Goal: Transaction & Acquisition: Purchase product/service

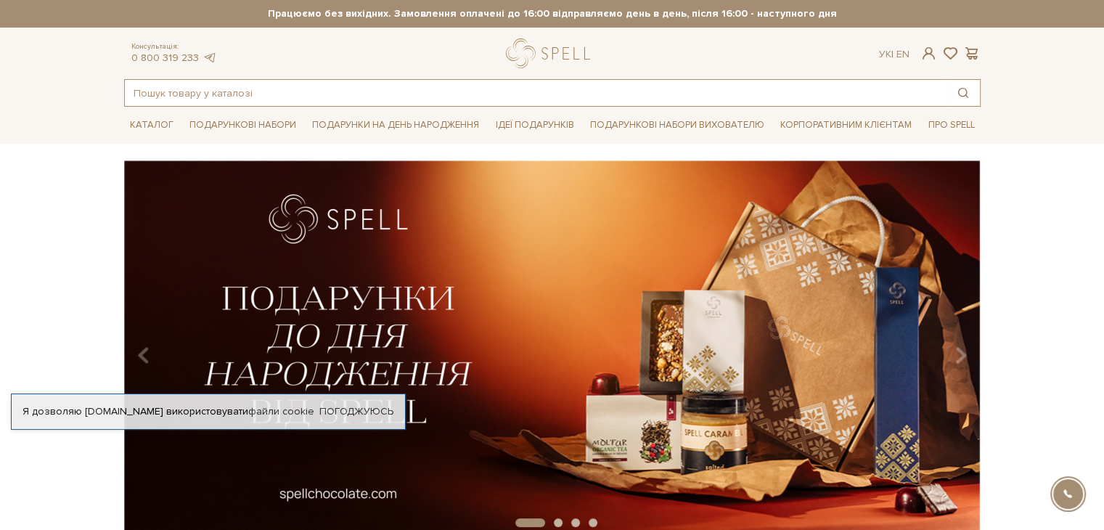
drag, startPoint x: 237, startPoint y: 88, endPoint x: 237, endPoint y: 95, distance: 7.3
click at [237, 88] on input "text" at bounding box center [536, 93] width 822 height 26
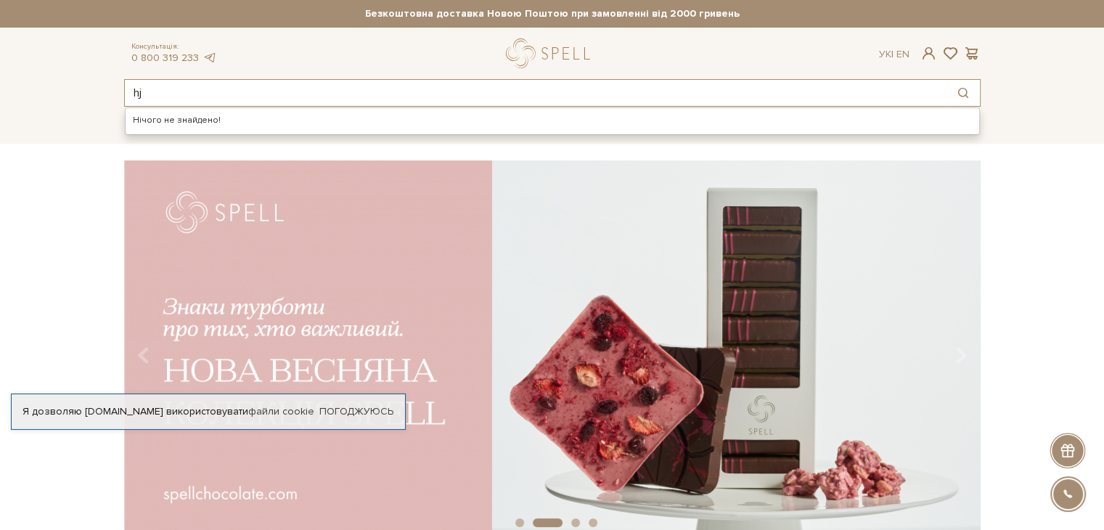
type input "h"
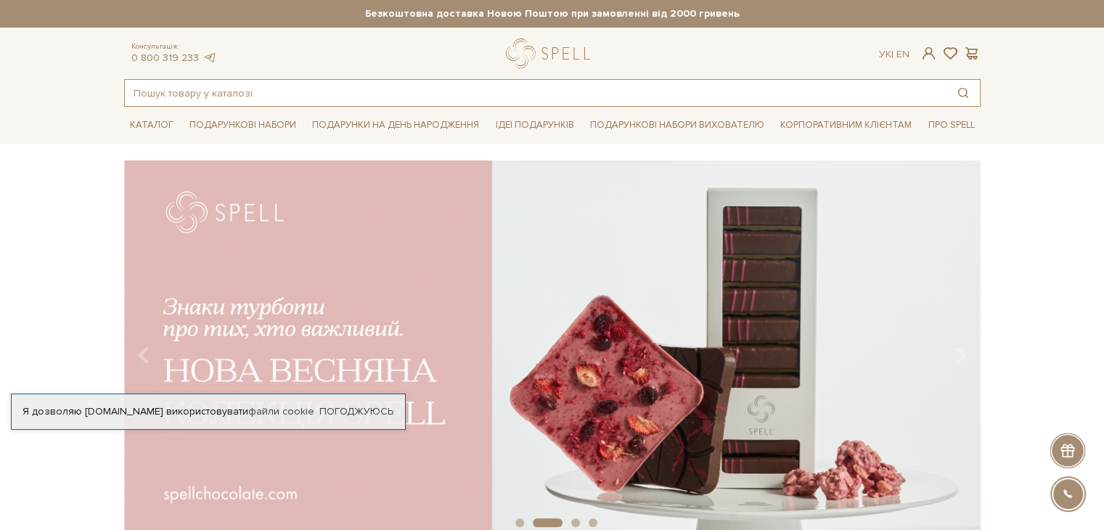
type input "о"
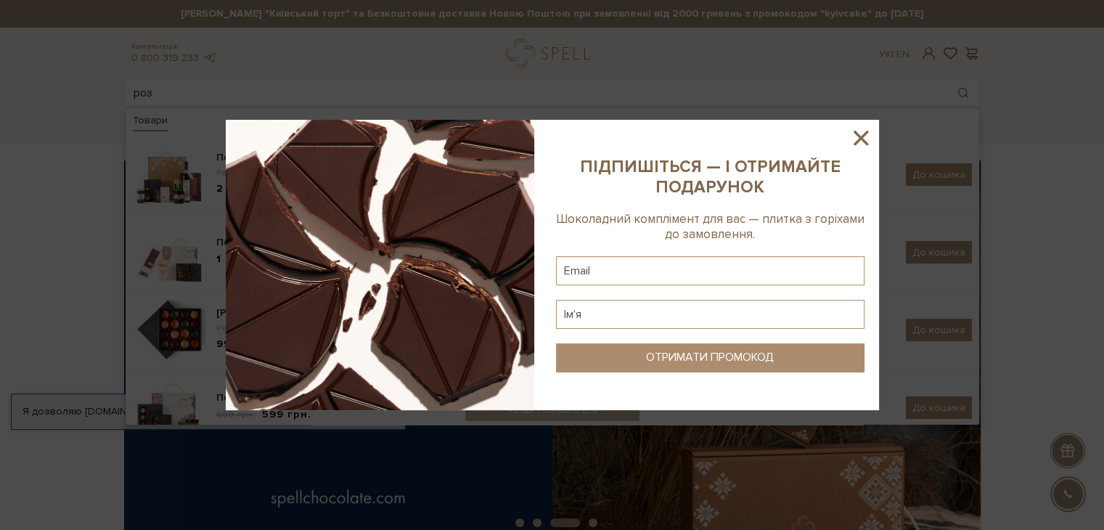
click at [862, 132] on icon at bounding box center [861, 138] width 25 height 25
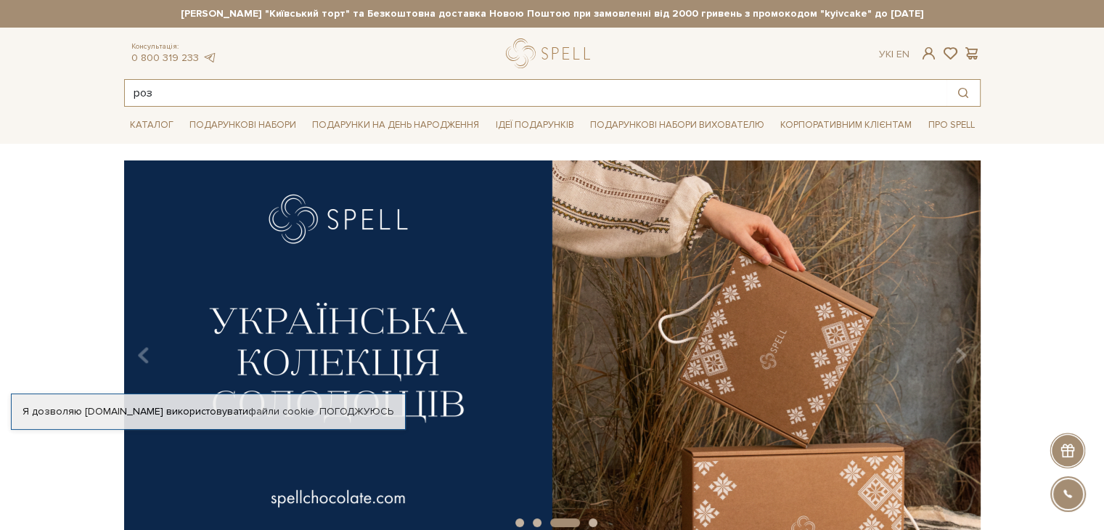
click at [212, 91] on input "роз" at bounding box center [536, 93] width 822 height 26
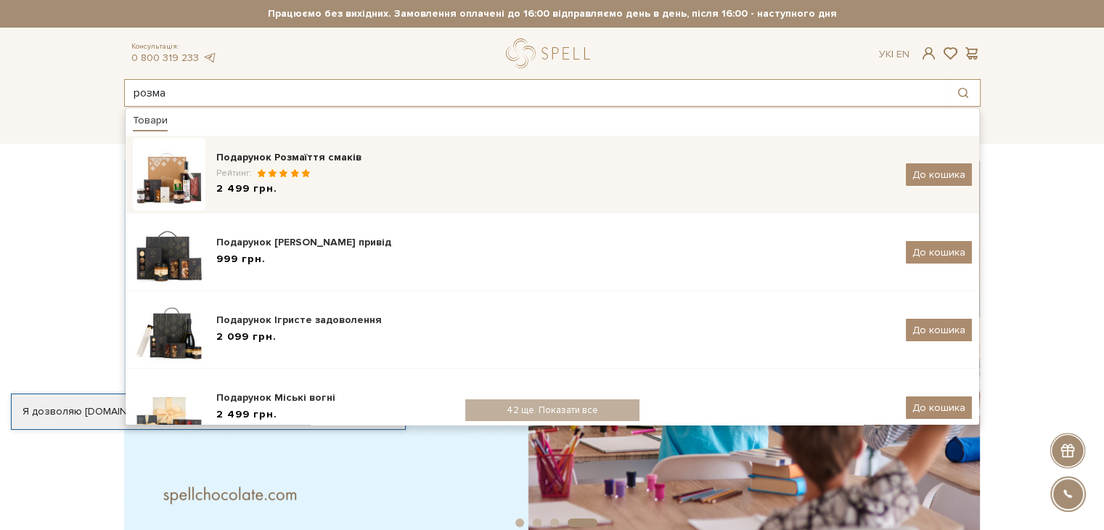
type input "розма"
click at [170, 184] on img at bounding box center [169, 174] width 73 height 73
